Goal: Feedback & Contribution: Leave review/rating

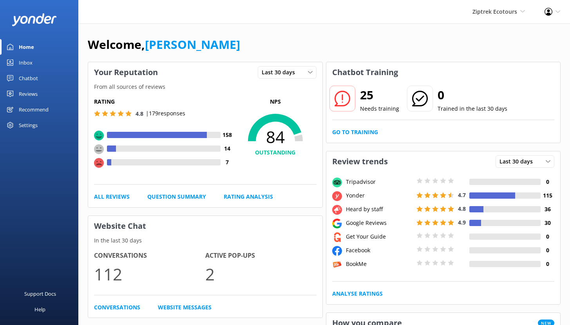
click at [27, 79] on div "Chatbot" at bounding box center [28, 78] width 19 height 16
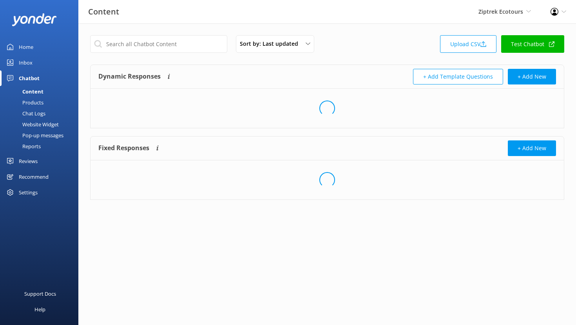
click at [27, 79] on div "Chatbot" at bounding box center [29, 78] width 21 height 16
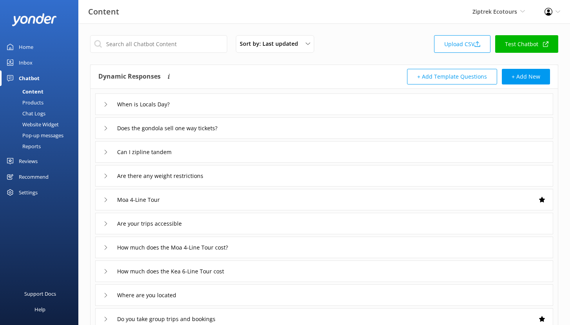
click at [35, 145] on div "Reports" at bounding box center [23, 146] width 36 height 11
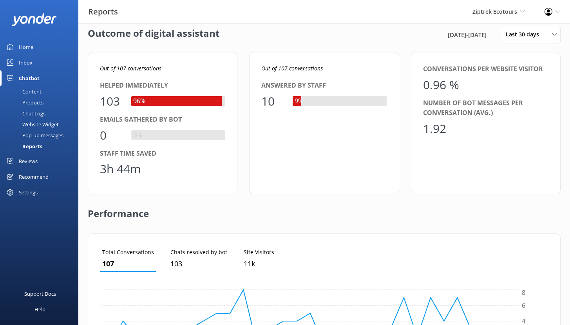
scroll to position [10, 0]
click at [30, 63] on div "Inbox" at bounding box center [26, 63] width 14 height 16
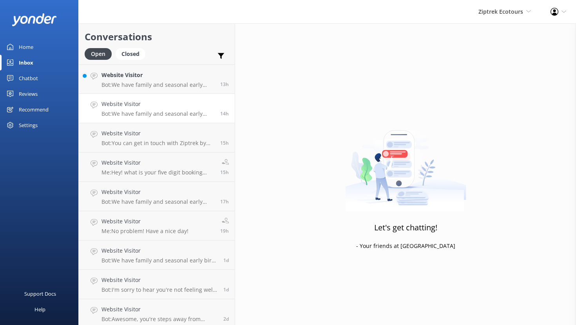
click at [141, 104] on h4 "Website Visitor" at bounding box center [157, 104] width 113 height 9
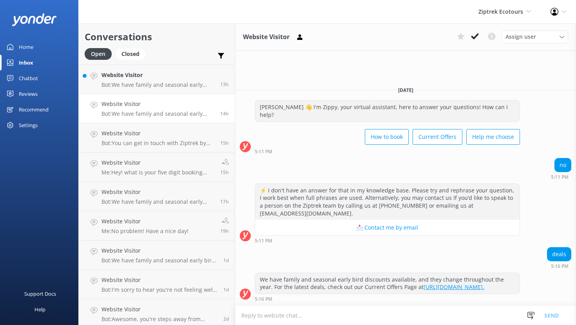
click at [34, 79] on div "Chatbot" at bounding box center [28, 78] width 19 height 16
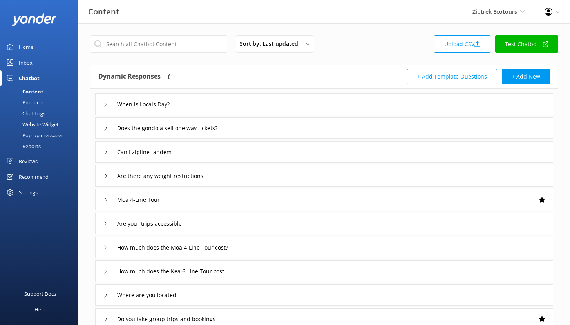
click at [41, 144] on link "Reports" at bounding box center [42, 146] width 74 height 11
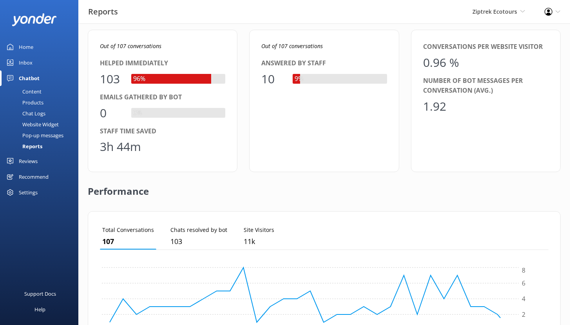
scroll to position [40, 0]
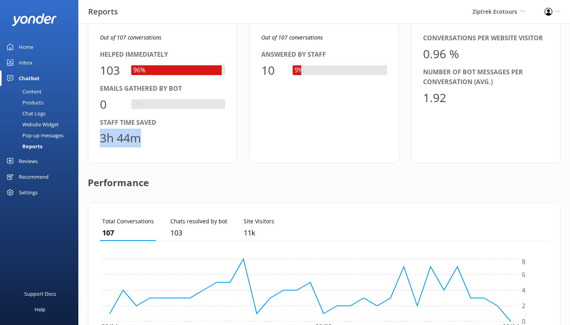
drag, startPoint x: 145, startPoint y: 140, endPoint x: 96, endPoint y: 139, distance: 49.7
click at [96, 139] on div "Out of 107 conversations Helped immediately 103 96% Emails gathered by bot 0 0%…" at bounding box center [163, 92] width 150 height 143
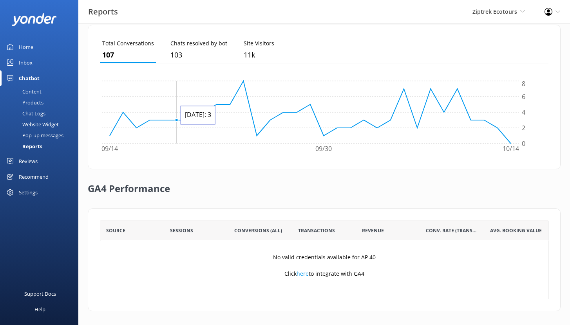
scroll to position [220, 0]
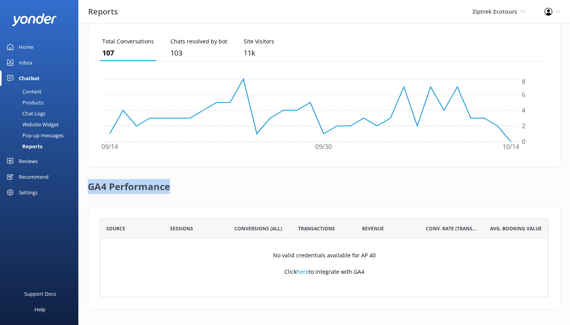
drag, startPoint x: 90, startPoint y: 184, endPoint x: 170, endPoint y: 189, distance: 80.8
click at [170, 189] on div "GA4 Performance" at bounding box center [324, 187] width 473 height 39
click at [31, 161] on div "Reviews" at bounding box center [28, 161] width 19 height 16
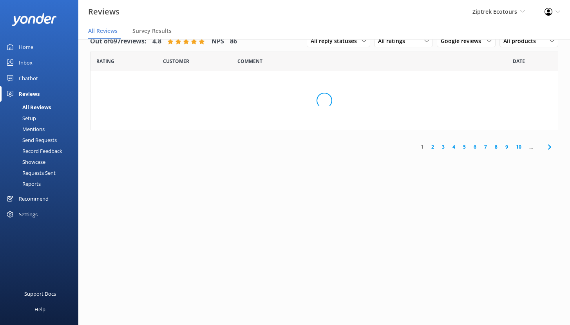
scroll to position [16, 0]
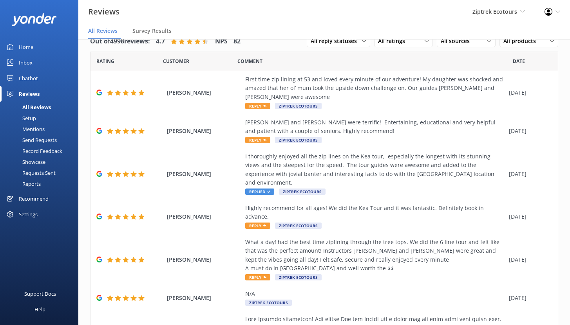
click at [33, 118] on div "Setup" at bounding box center [20, 118] width 31 height 11
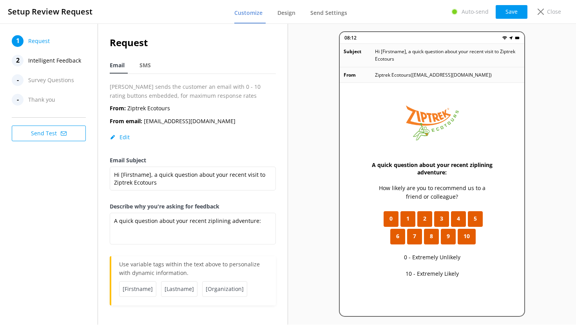
click at [42, 61] on span "Intelligent Feedback" at bounding box center [54, 61] width 53 height 12
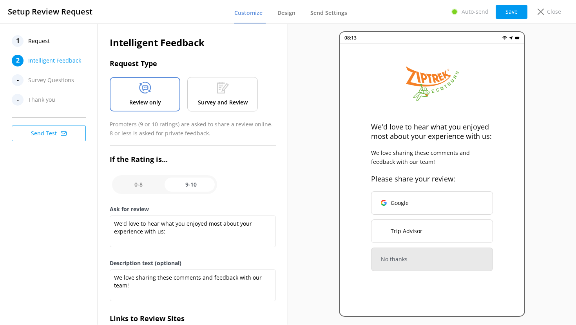
click at [131, 182] on input "checkbox" at bounding box center [164, 184] width 105 height 19
checkbox input "false"
type textarea "What could have made your experience with us more enjoyable?"
type textarea "Your feedback is important to help us improve"
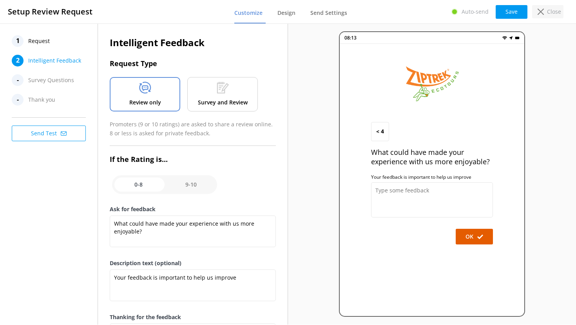
click at [540, 12] on use at bounding box center [540, 12] width 6 height 6
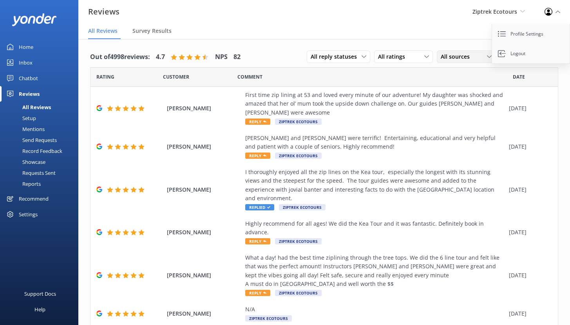
click at [453, 61] on span "All sources" at bounding box center [457, 56] width 34 height 9
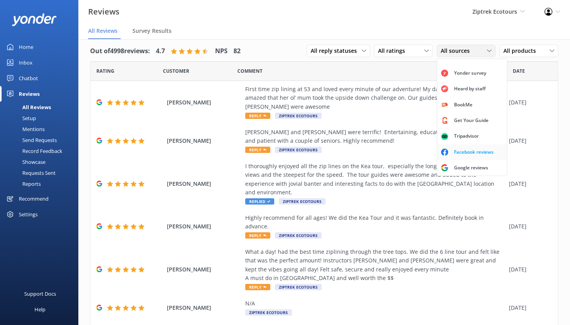
scroll to position [14, 0]
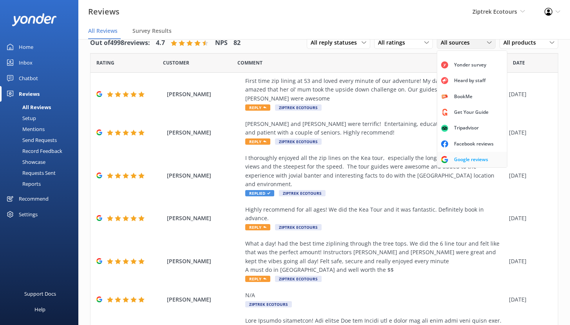
click at [457, 159] on div "Google reviews" at bounding box center [471, 160] width 46 height 8
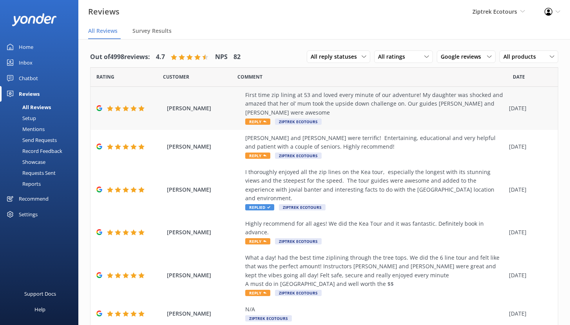
click at [337, 105] on div "First time zip lining at 53 and loved every minute of our adventure! My daughte…" at bounding box center [375, 104] width 260 height 26
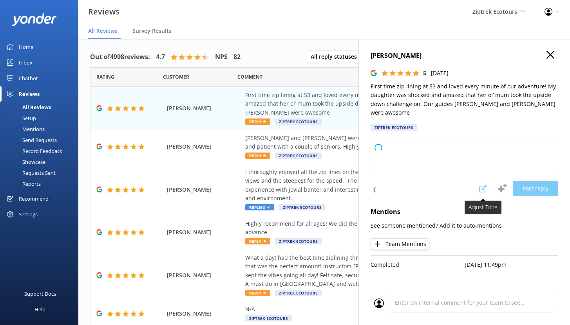
click at [482, 181] on span at bounding box center [482, 189] width 17 height 16
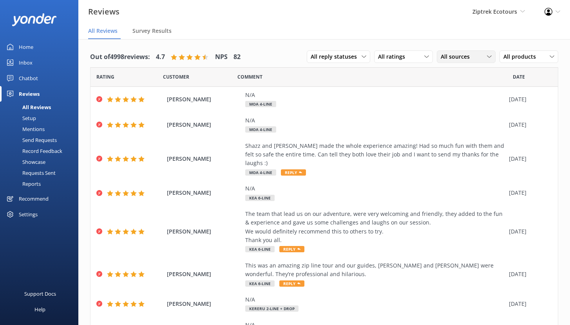
click at [458, 54] on span "All sources" at bounding box center [457, 56] width 34 height 9
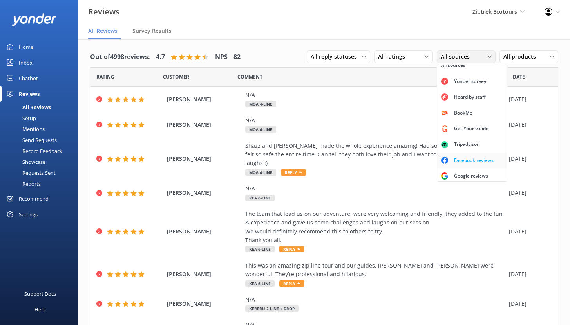
scroll to position [16, 0]
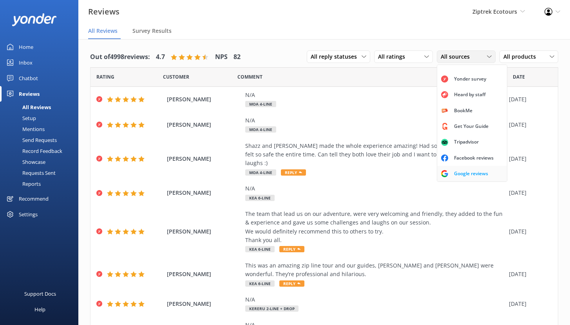
click at [459, 176] on div "Google reviews" at bounding box center [471, 174] width 46 height 8
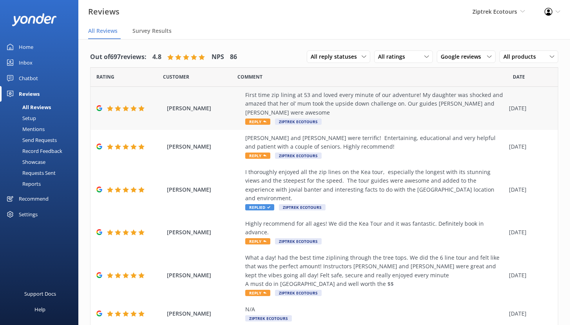
click at [282, 106] on div "First time zip lining at 53 and loved every minute of our adventure! My daughte…" at bounding box center [375, 104] width 260 height 26
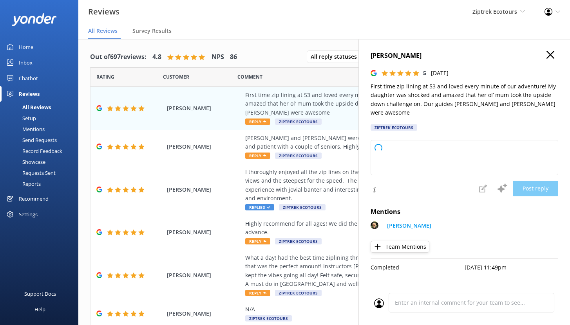
type textarea "Kia ora, Thank you so much for sharing your experience with us! We love hearing…"
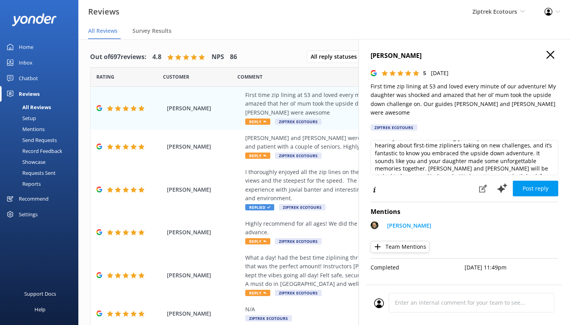
scroll to position [26, 0]
click at [482, 185] on icon at bounding box center [483, 189] width 8 height 8
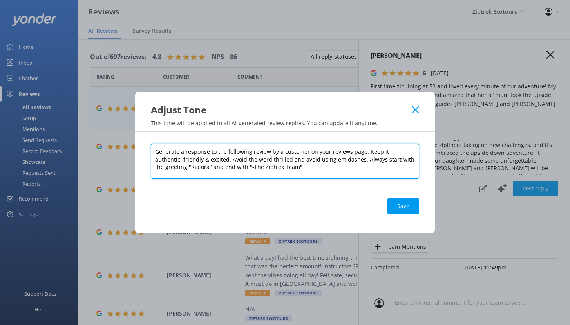
drag, startPoint x: 365, startPoint y: 152, endPoint x: 393, endPoint y: 166, distance: 31.9
click at [393, 166] on textarea "Generate a response to the following review by a customer on your reviews page.…" at bounding box center [285, 161] width 268 height 35
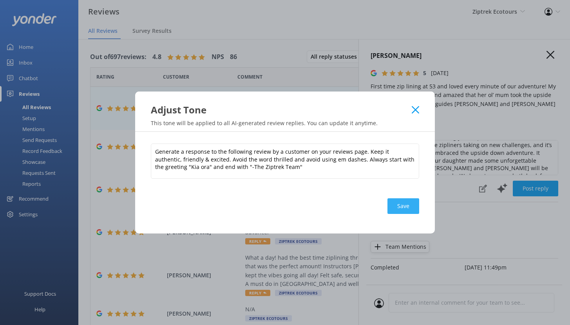
click at [410, 208] on button "Save" at bounding box center [403, 207] width 32 height 16
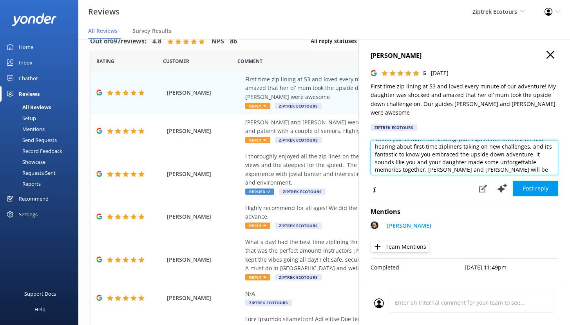
scroll to position [0, 0]
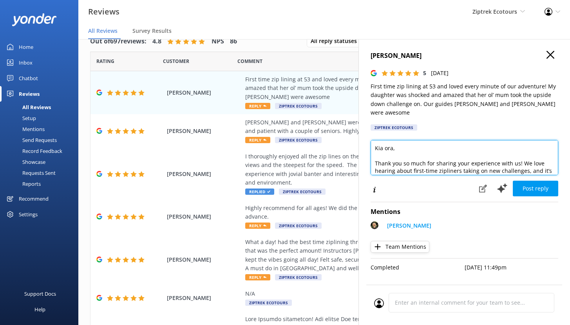
drag, startPoint x: 424, startPoint y: 156, endPoint x: 367, endPoint y: 132, distance: 62.1
click at [367, 132] on div "[PERSON_NAME] 5 [DATE] First time zip lining at 53 and loved every minute of ou…" at bounding box center [463, 201] width 211 height 325
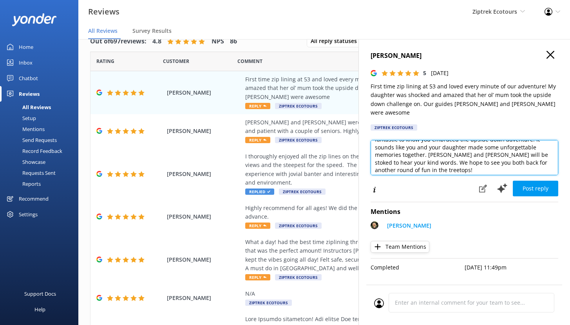
scroll to position [38, 0]
click at [427, 147] on textarea "Kia ora, Thank you so much for sharing your experience with us! We love hearing…" at bounding box center [464, 157] width 188 height 35
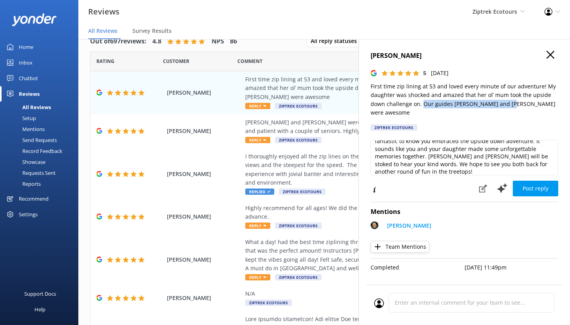
drag, startPoint x: 424, startPoint y: 103, endPoint x: 509, endPoint y: 101, distance: 85.4
click at [509, 101] on p "First time zip lining at 53 and loved every minute of our adventure! My daughte…" at bounding box center [464, 99] width 188 height 35
click at [551, 54] on use "button" at bounding box center [550, 55] width 8 height 8
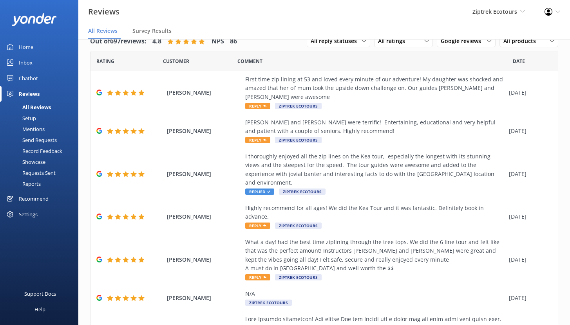
click at [34, 128] on div "Mentions" at bounding box center [25, 129] width 40 height 11
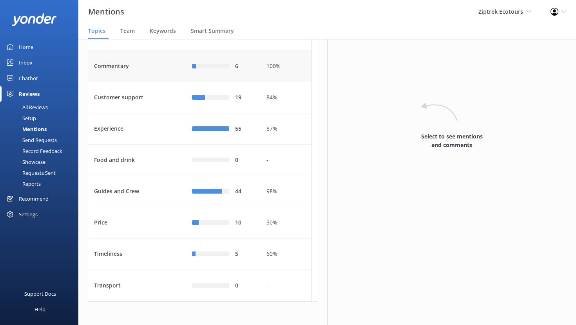
scroll to position [101, 0]
click at [164, 104] on div "Customer support" at bounding box center [137, 97] width 98 height 31
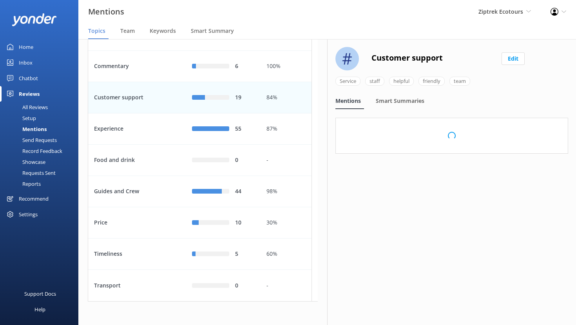
click at [164, 104] on div "Customer support" at bounding box center [137, 97] width 98 height 31
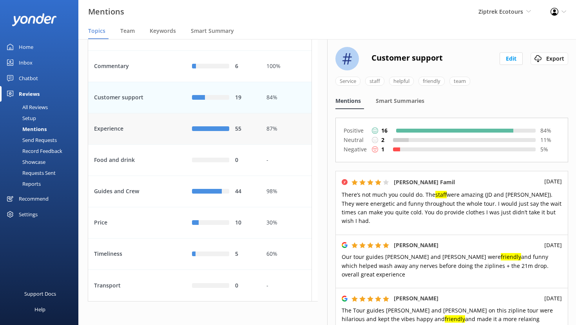
click at [151, 134] on div "Experience" at bounding box center [137, 129] width 98 height 31
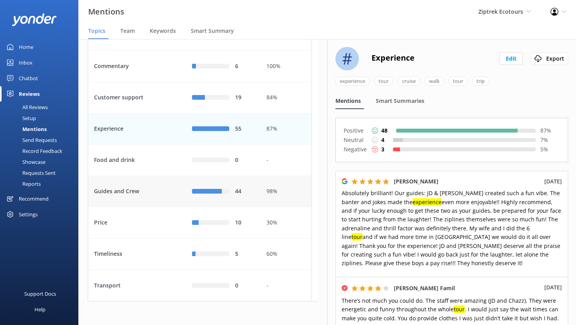
click at [157, 193] on div "Guides and Crew" at bounding box center [137, 191] width 98 height 31
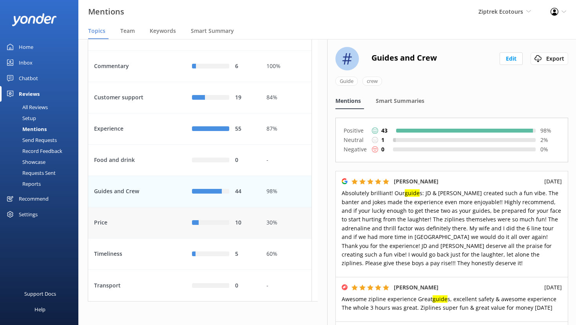
click at [161, 229] on div "Price" at bounding box center [137, 223] width 98 height 31
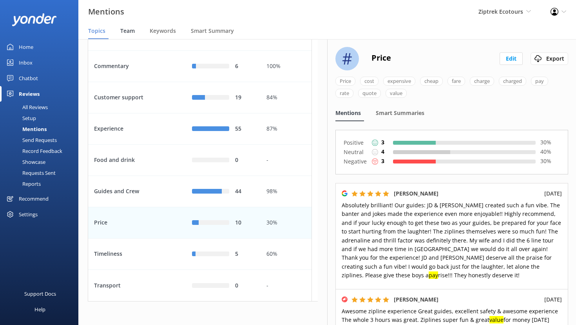
click at [129, 29] on span "Team" at bounding box center [127, 31] width 14 height 8
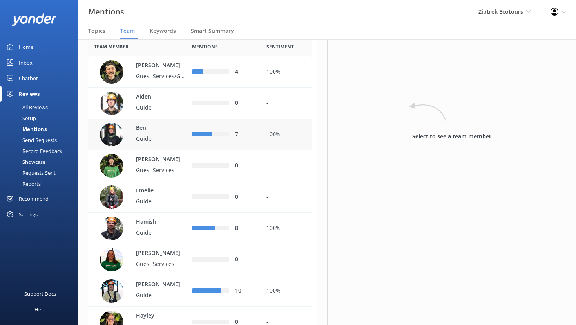
scroll to position [36, 0]
click at [162, 70] on p "[PERSON_NAME]" at bounding box center [161, 65] width 51 height 9
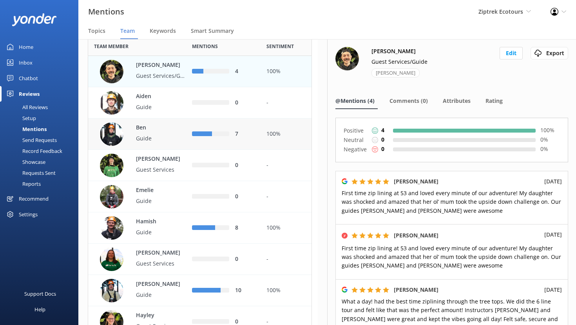
click at [170, 132] on p "Ben" at bounding box center [161, 128] width 51 height 9
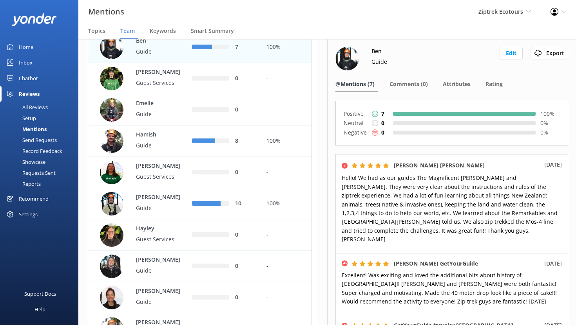
scroll to position [125, 0]
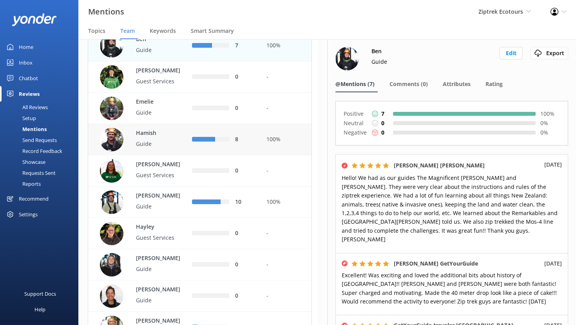
click at [177, 148] on p "Guide" at bounding box center [161, 144] width 51 height 9
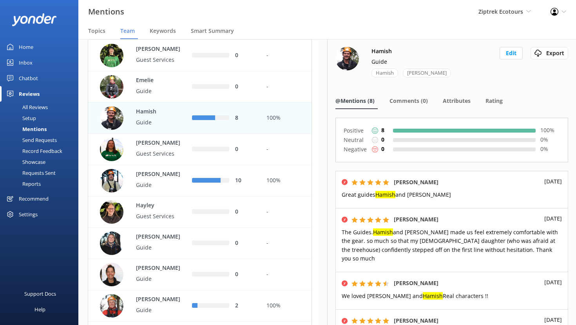
scroll to position [153, 0]
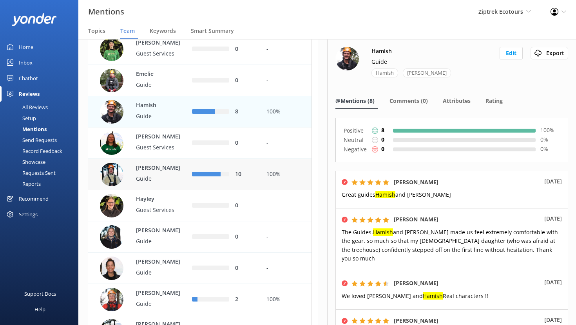
click at [176, 183] on p "Guide" at bounding box center [161, 179] width 51 height 9
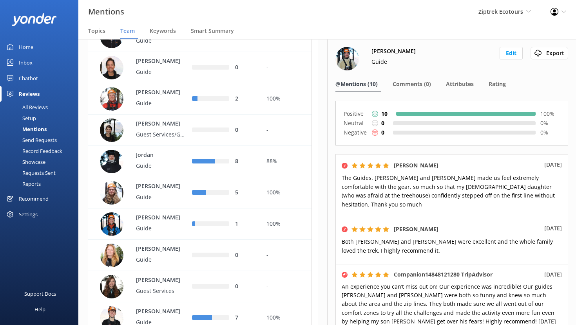
scroll to position [365, 0]
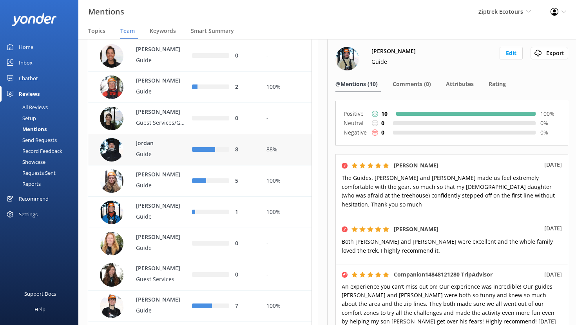
click at [173, 161] on div "Jordan Guide" at bounding box center [157, 150] width 59 height 22
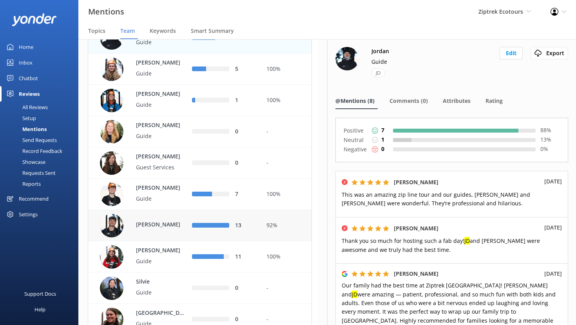
scroll to position [493, 0]
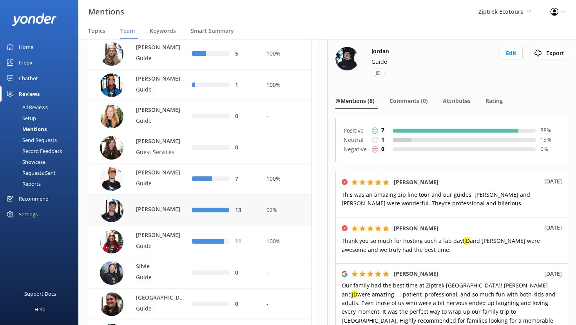
click at [172, 214] on p "[PERSON_NAME]" at bounding box center [161, 209] width 51 height 9
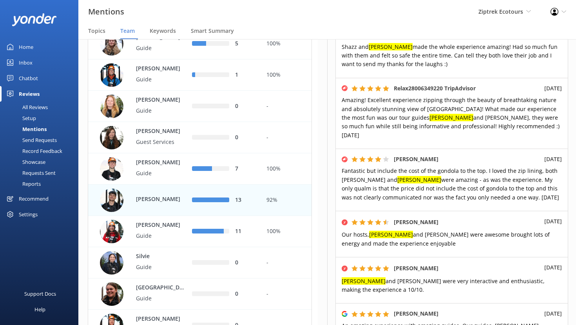
scroll to position [270, 0]
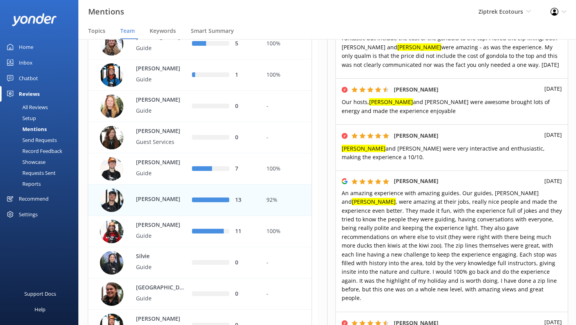
click at [161, 204] on p "[PERSON_NAME]" at bounding box center [161, 199] width 51 height 9
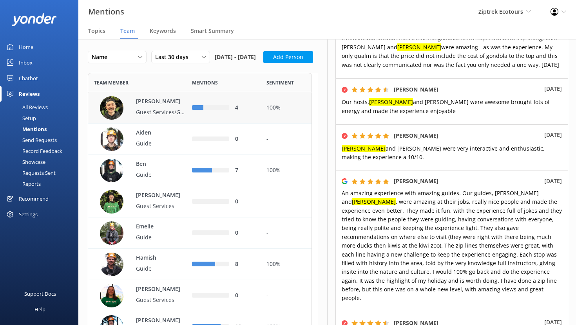
scroll to position [69, 0]
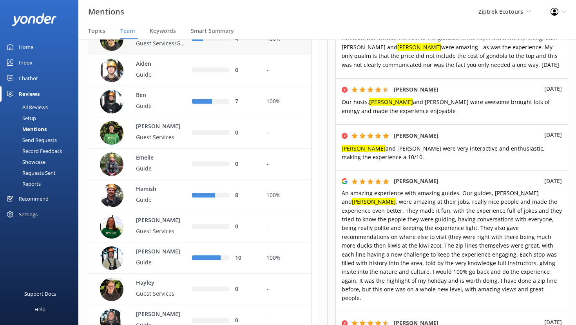
click at [166, 37] on p "[PERSON_NAME]" at bounding box center [161, 33] width 51 height 9
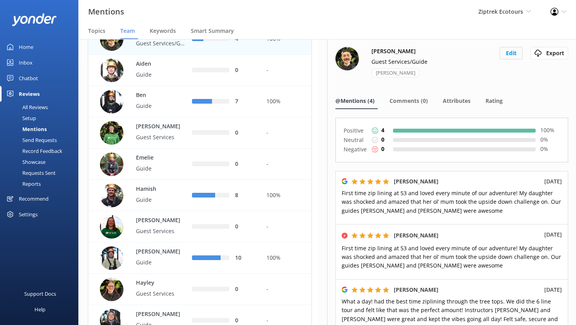
click at [508, 53] on button "Edit" at bounding box center [510, 53] width 23 height 13
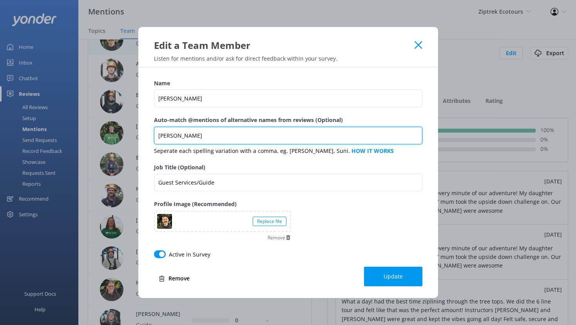
drag, startPoint x: 181, startPoint y: 134, endPoint x: 158, endPoint y: 133, distance: 23.5
click at [158, 133] on input "[PERSON_NAME]" at bounding box center [288, 136] width 268 height 18
click at [195, 133] on input "[PERSON_NAME]" at bounding box center [288, 136] width 268 height 18
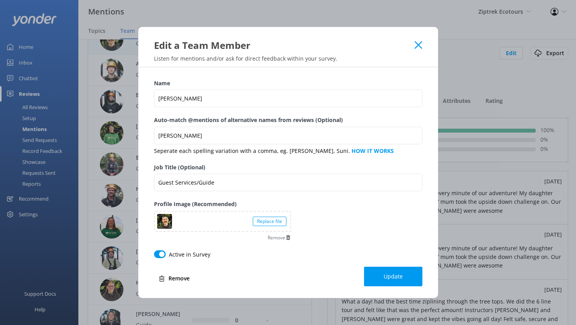
click at [418, 47] on icon at bounding box center [417, 45] width 7 height 8
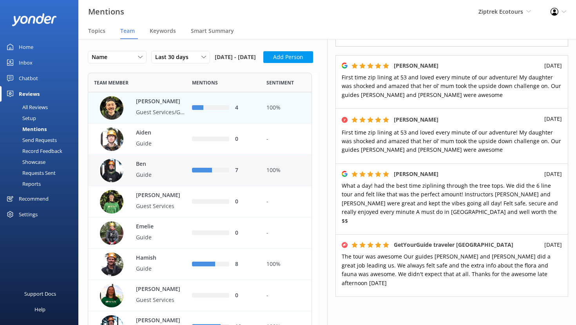
click at [155, 182] on div "Ben Guide" at bounding box center [157, 171] width 59 height 22
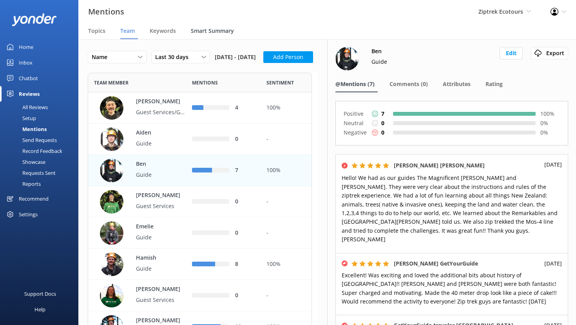
click at [204, 32] on span "Smart Summary" at bounding box center [212, 31] width 43 height 8
